Goal: Check status: Check status

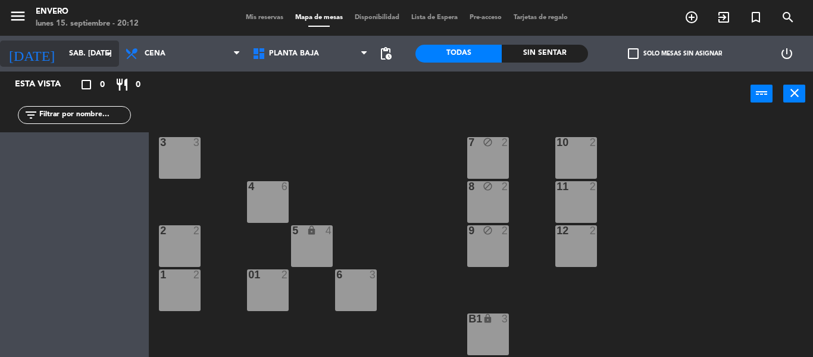
click at [88, 55] on input "sáb. [DATE]" at bounding box center [113, 53] width 101 height 20
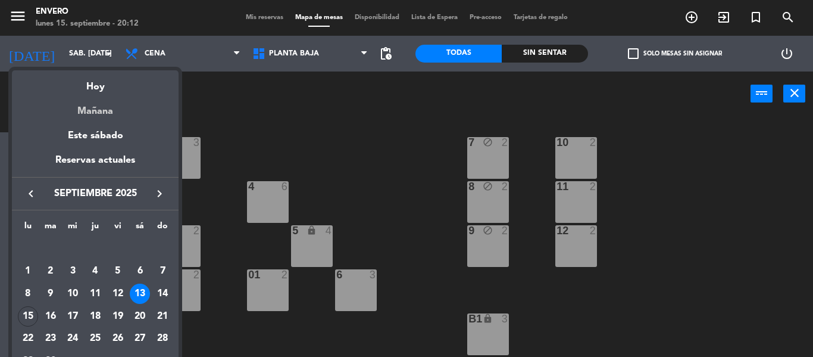
click at [99, 109] on div "Mañana" at bounding box center [95, 107] width 167 height 24
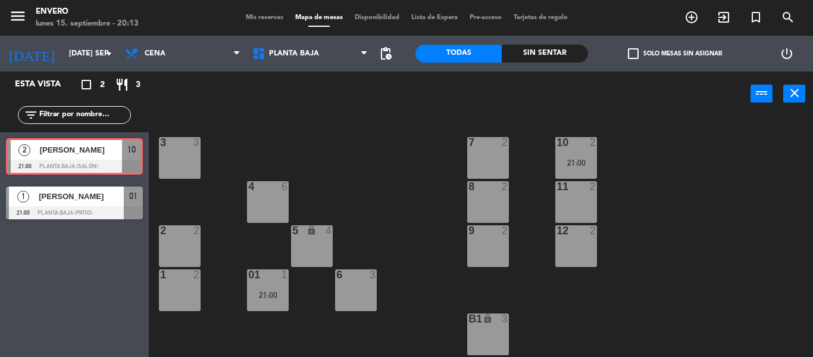
click at [83, 154] on div "2 [PERSON_NAME] 21:00 Planta Baja (Salón) 10 2 [PERSON_NAME] 21:00 Planta Baja …" at bounding box center [74, 156] width 149 height 48
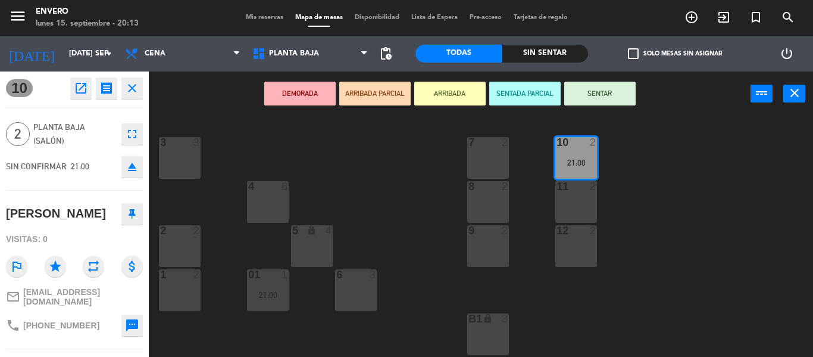
click at [136, 93] on icon "close" at bounding box center [132, 88] width 14 height 14
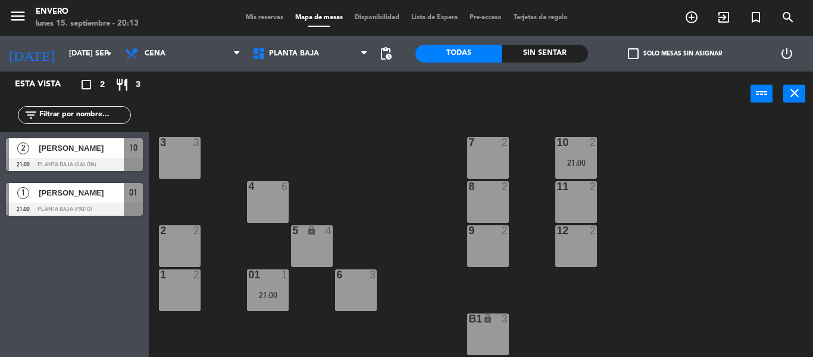
click at [96, 199] on div "[PERSON_NAME]" at bounding box center [81, 193] width 86 height 20
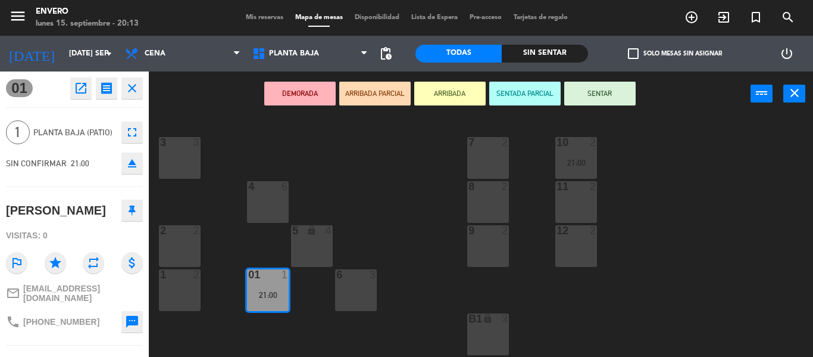
click at [136, 89] on icon "close" at bounding box center [132, 88] width 14 height 14
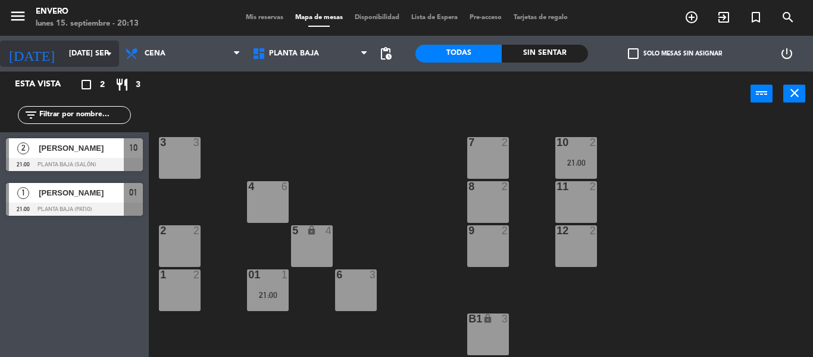
click at [30, 57] on icon "[DATE]" at bounding box center [31, 53] width 63 height 26
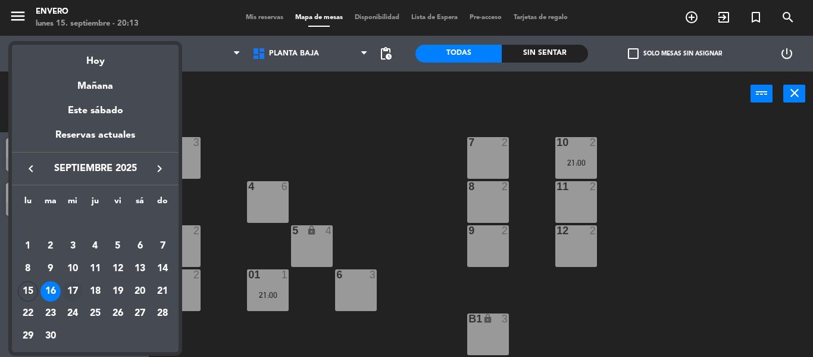
click at [73, 291] on div "17" at bounding box center [73, 291] width 20 height 20
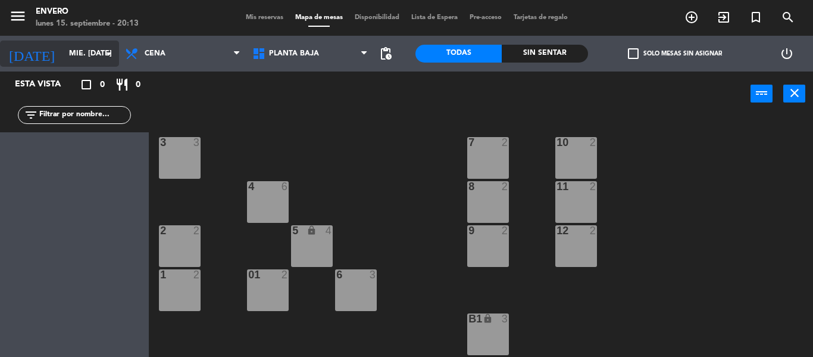
click at [72, 63] on input "mié. [DATE]" at bounding box center [113, 53] width 101 height 20
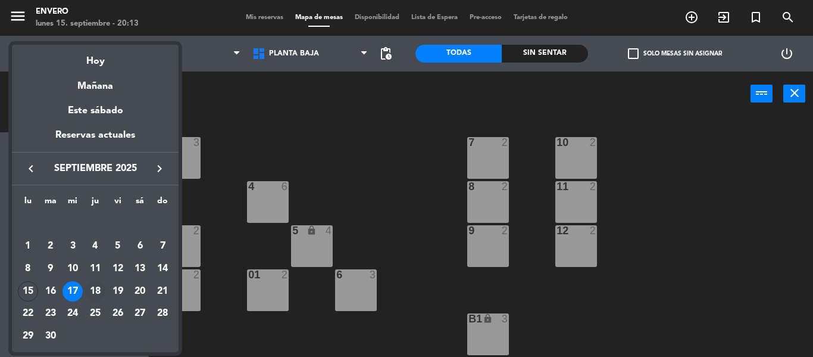
click at [93, 289] on div "18" at bounding box center [95, 291] width 20 height 20
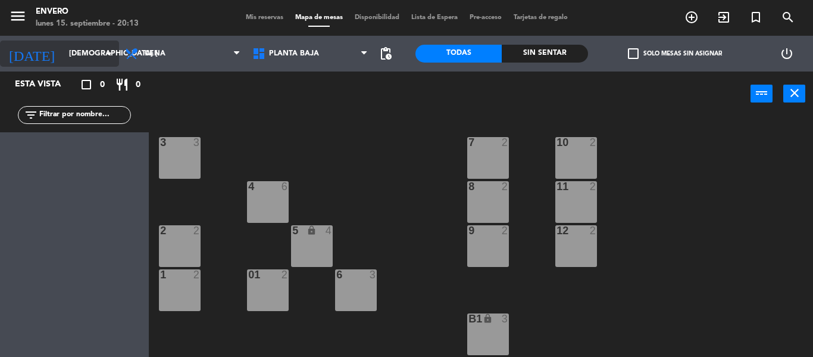
click at [63, 52] on input "[DEMOGRAPHIC_DATA] [DATE]" at bounding box center [113, 53] width 101 height 20
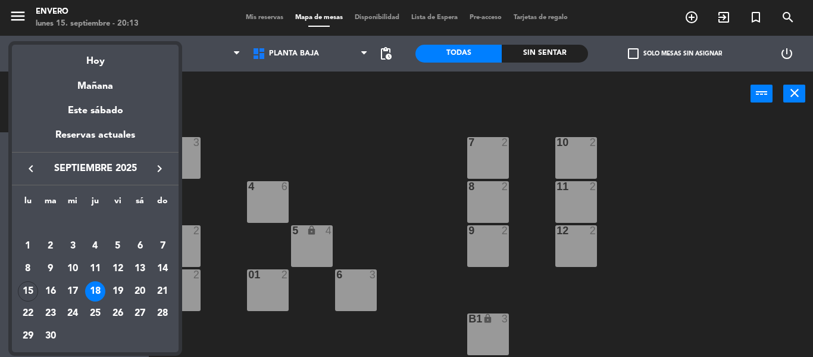
click at [116, 292] on div "19" at bounding box center [118, 291] width 20 height 20
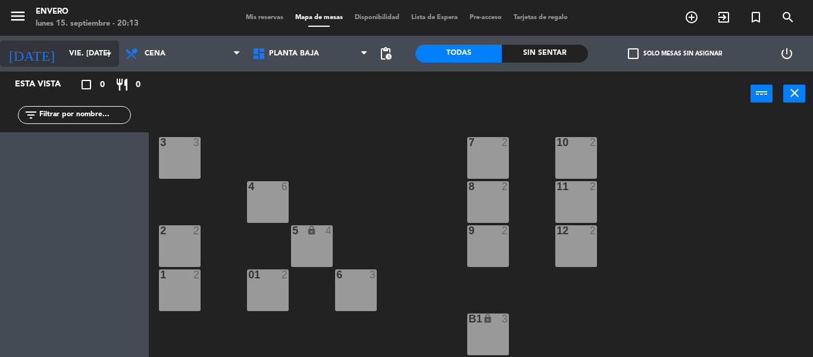
click at [63, 57] on input "vie. [DATE]" at bounding box center [113, 53] width 101 height 20
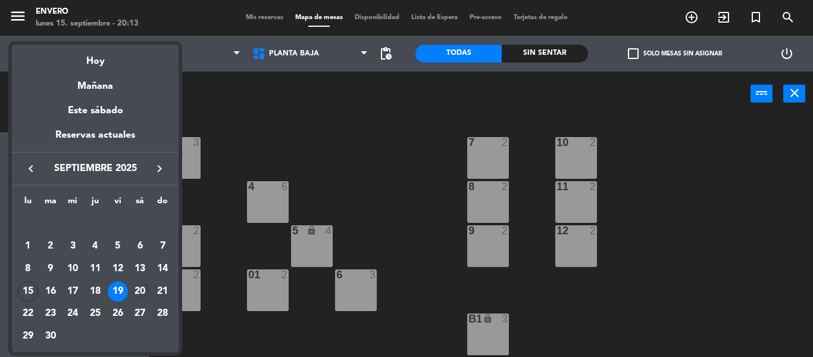
click at [143, 291] on div "20" at bounding box center [140, 291] width 20 height 20
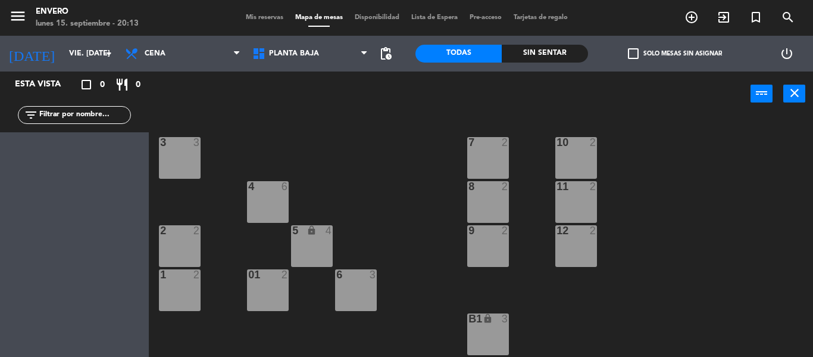
type input "sáb. [DATE]"
